Goal: Task Accomplishment & Management: Use online tool/utility

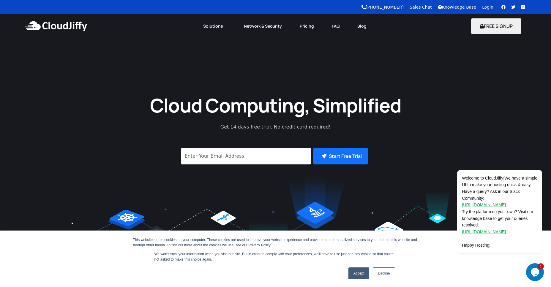
click at [487, 7] on link "Login" at bounding box center [487, 7] width 11 height 5
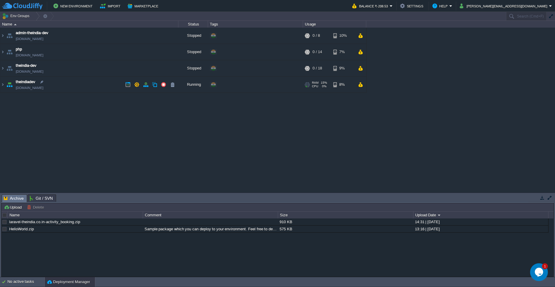
click at [6, 86] on img at bounding box center [9, 85] width 8 height 16
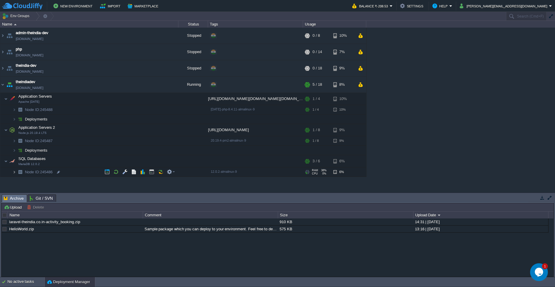
click at [16, 171] on img at bounding box center [14, 171] width 4 height 9
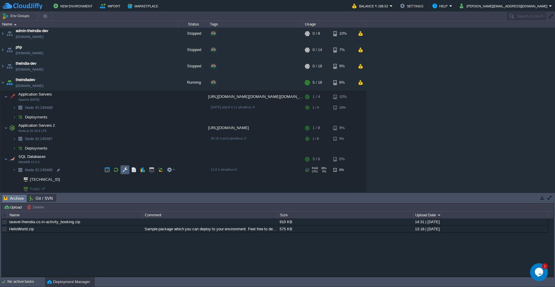
scroll to position [4, 0]
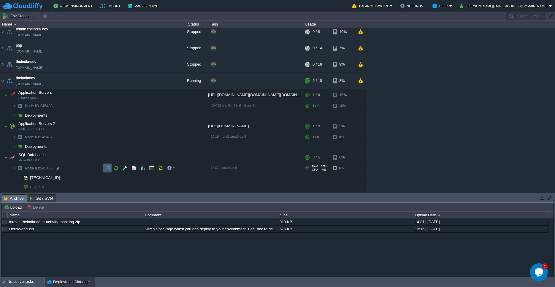
click at [106, 169] on button "button" at bounding box center [107, 167] width 5 height 5
click at [422, 129] on div "admin-theindia-dev [DOMAIN_NAME] Stopped + Add to Env Group RAM 0% CPU 0% 0 / 8…" at bounding box center [277, 110] width 555 height 165
click at [153, 108] on button "button" at bounding box center [151, 105] width 5 height 5
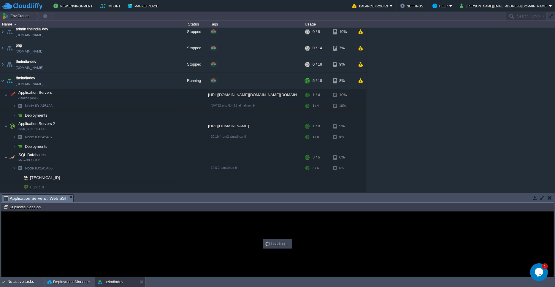
type input "#000000"
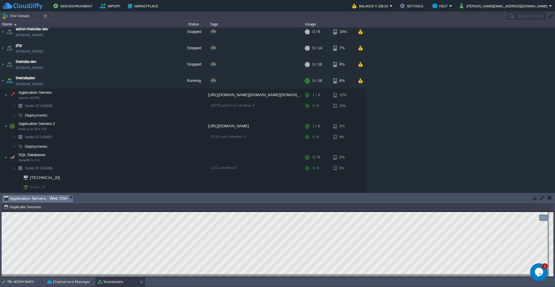
scroll to position [3, 0]
